Goal: Information Seeking & Learning: Learn about a topic

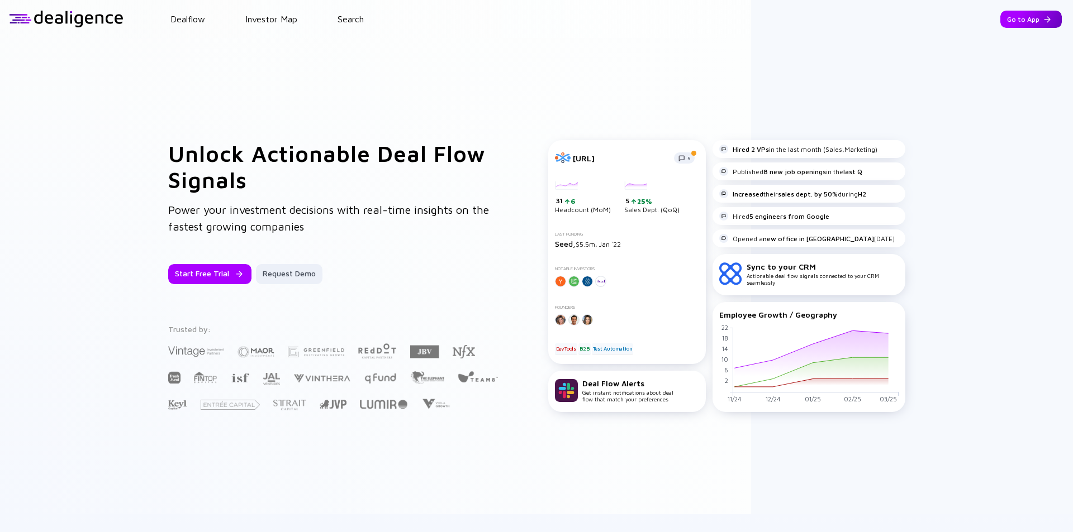
click at [1017, 26] on div "Go to App" at bounding box center [1030, 19] width 61 height 17
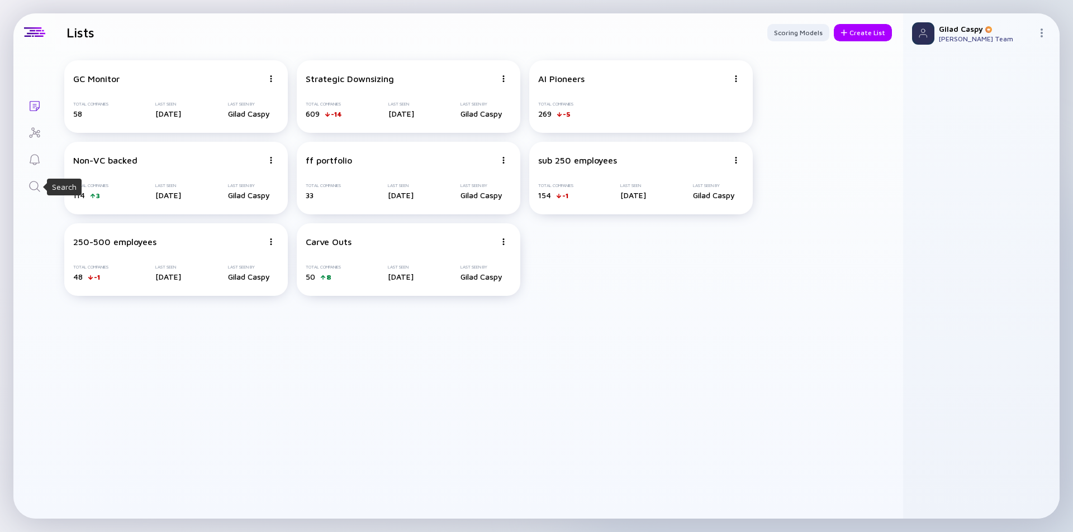
click at [36, 183] on icon "Search" at bounding box center [34, 186] width 11 height 11
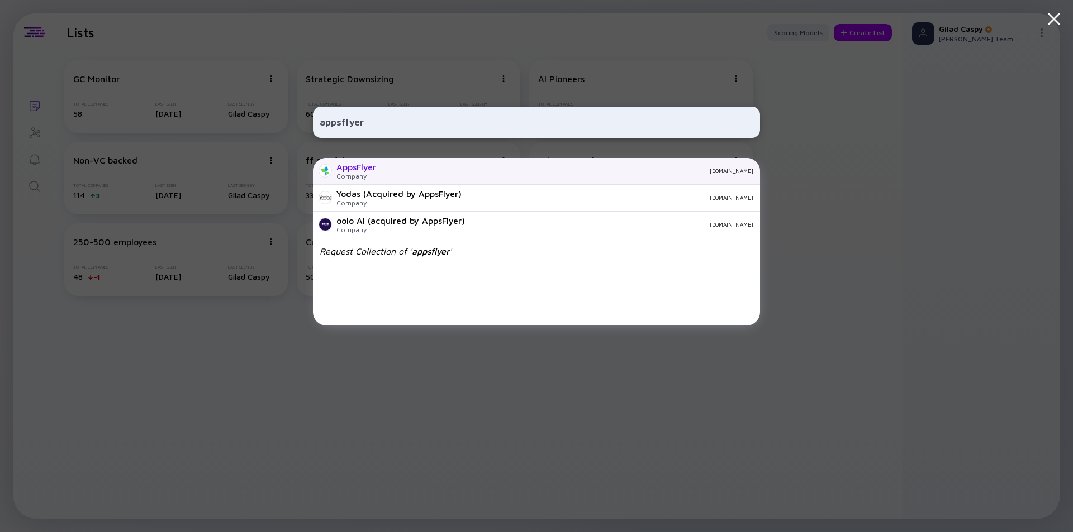
type input "appsflyer"
click at [401, 171] on div "[DOMAIN_NAME]" at bounding box center [569, 171] width 368 height 7
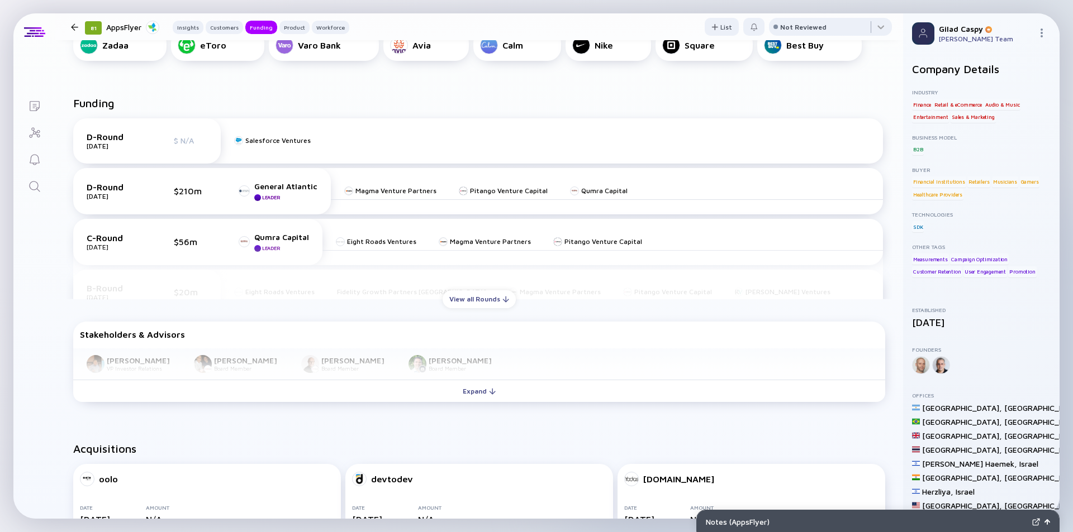
scroll to position [447, 0]
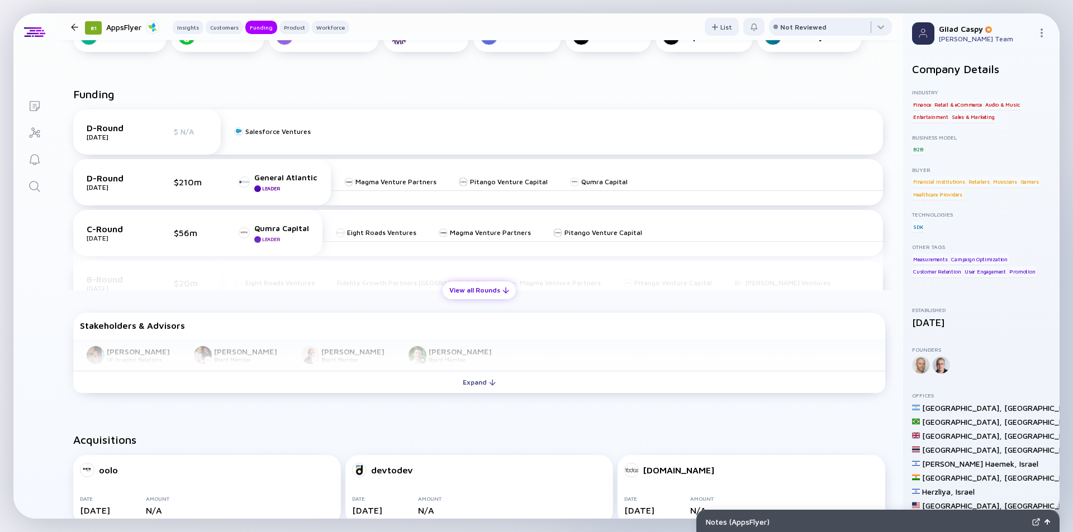
click at [477, 286] on div "View all Rounds" at bounding box center [479, 290] width 73 height 17
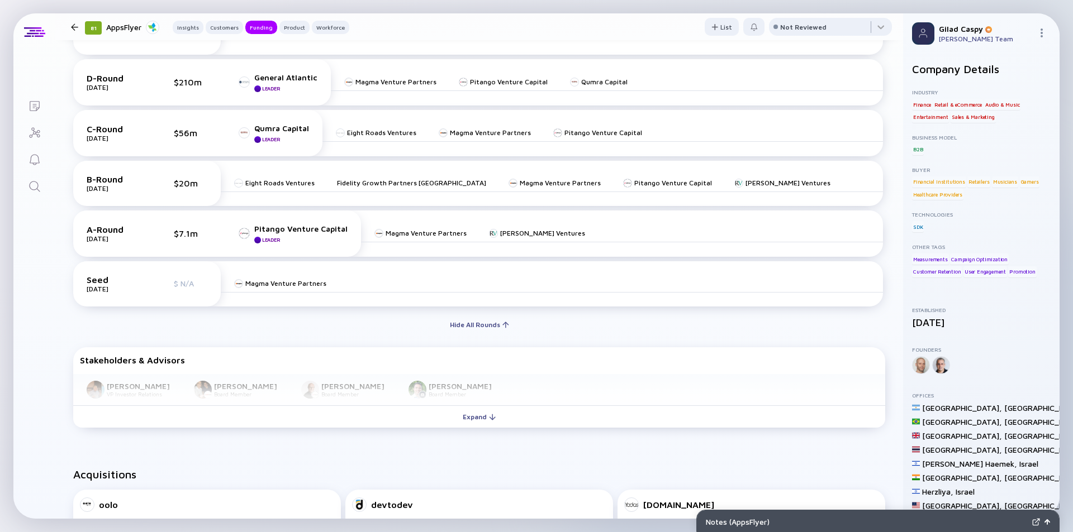
scroll to position [559, 0]
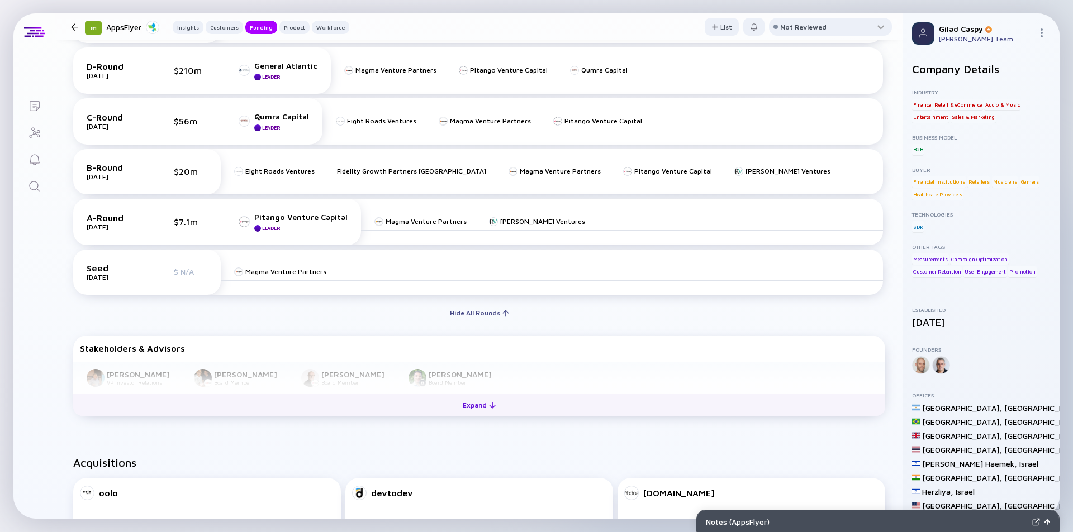
click at [473, 407] on div "Expand" at bounding box center [479, 405] width 46 height 17
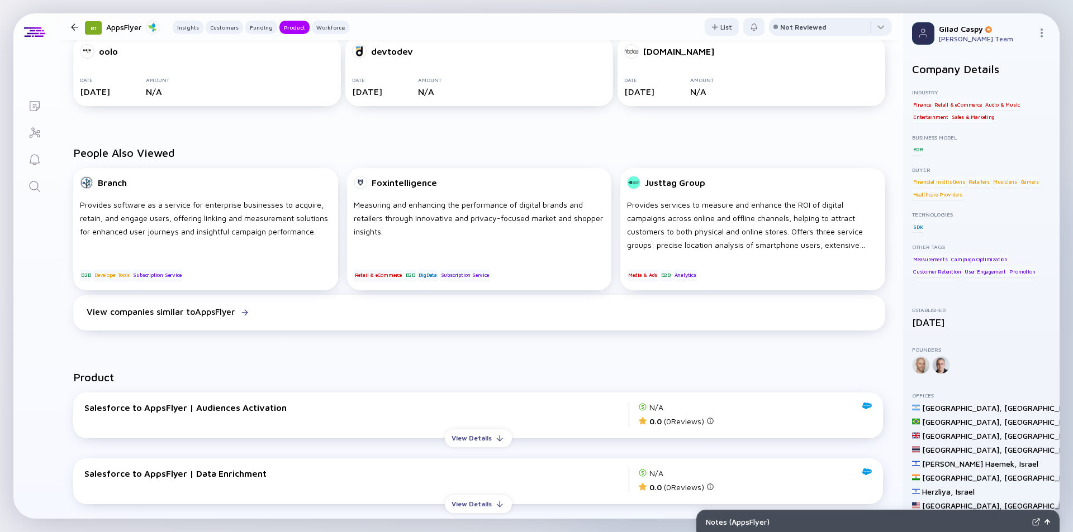
scroll to position [1006, 0]
